Goal: Task Accomplishment & Management: Use online tool/utility

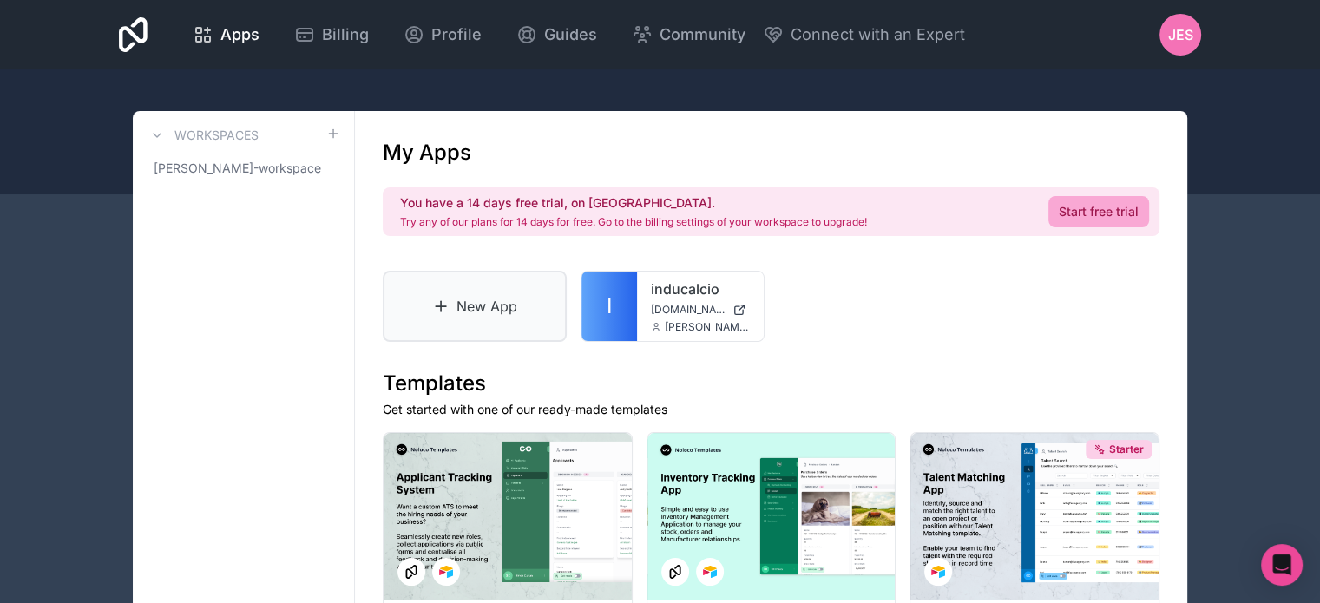
click at [500, 314] on link "New App" at bounding box center [475, 306] width 184 height 71
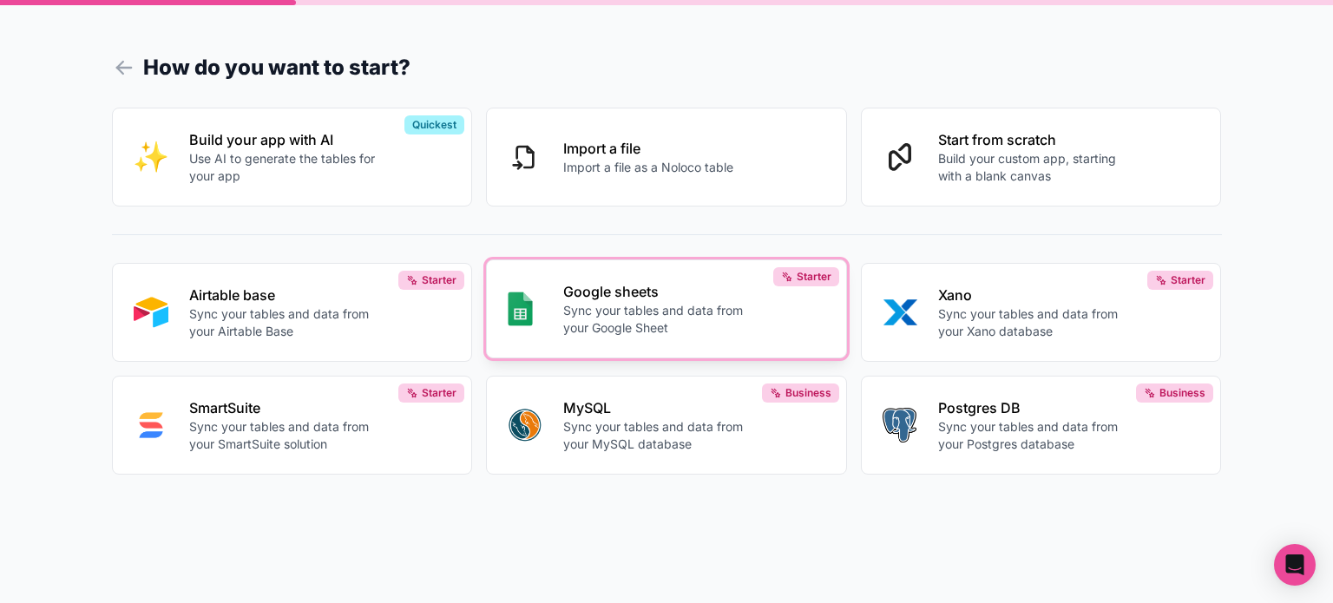
click at [657, 305] on p "Sync your tables and data from your Google Sheet" at bounding box center [659, 319] width 193 height 35
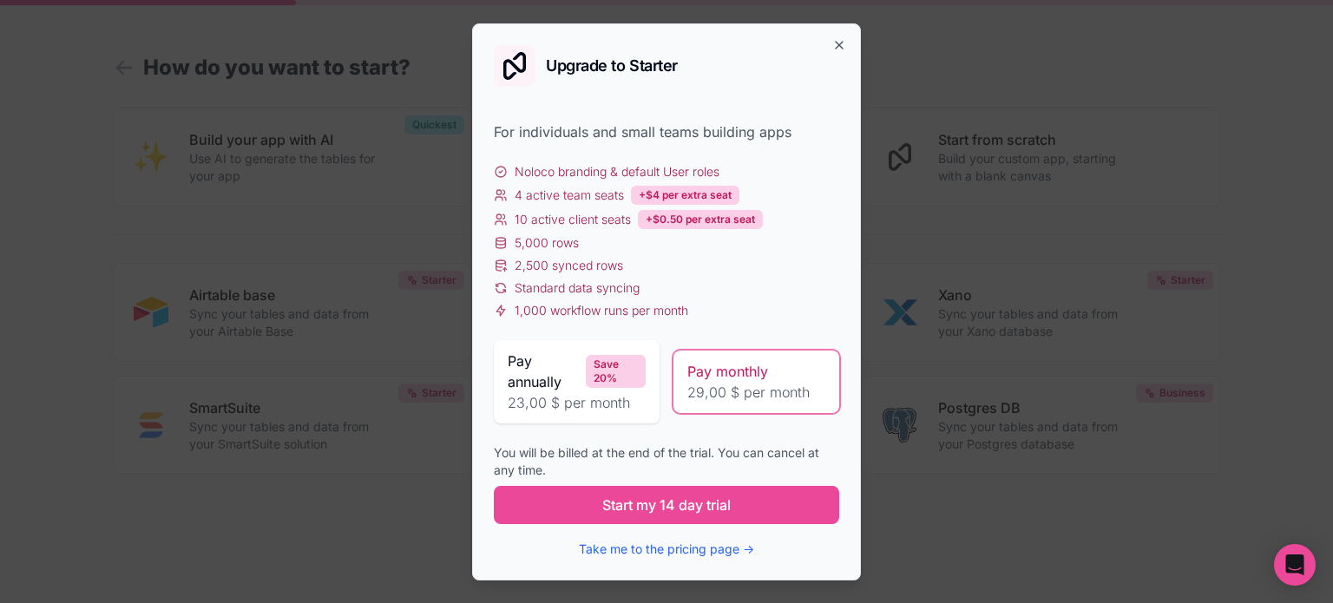
click at [829, 43] on div "Upgrade to Starter For individuals and small teams building apps Noloco brandin…" at bounding box center [666, 301] width 389 height 557
click at [845, 43] on icon "button" at bounding box center [839, 45] width 14 height 14
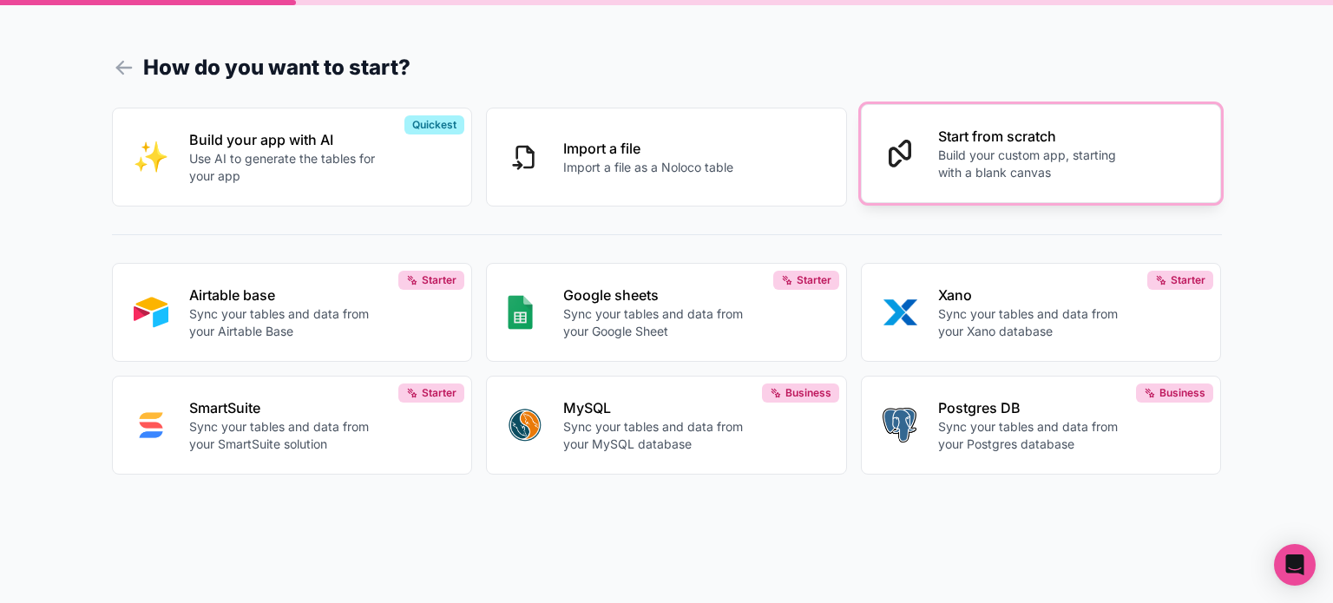
click at [1016, 168] on p "Build your custom app, starting with a blank canvas" at bounding box center [1034, 164] width 193 height 35
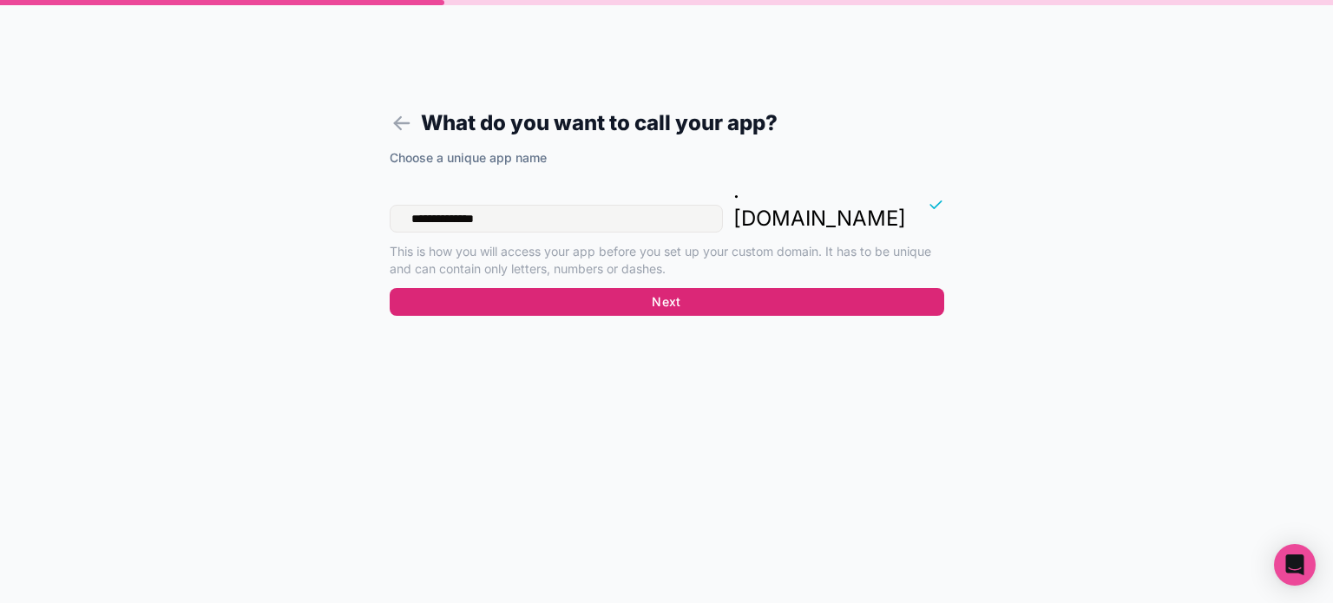
click at [633, 288] on button "Next" at bounding box center [667, 302] width 555 height 28
